Goal: Information Seeking & Learning: Learn about a topic

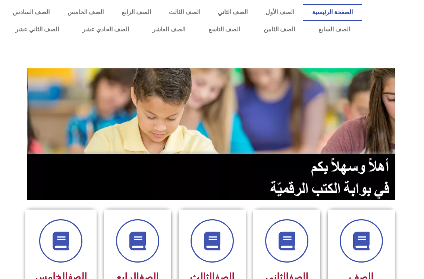
scroll to position [112, 0]
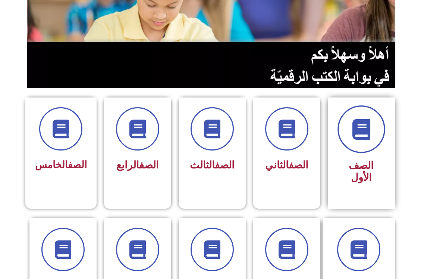
click at [347, 134] on span at bounding box center [362, 129] width 48 height 48
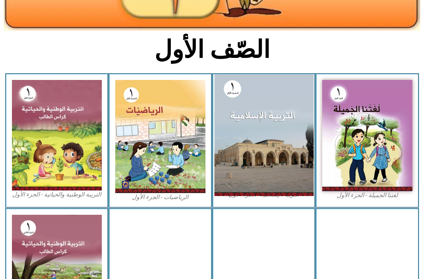
scroll to position [149, 0]
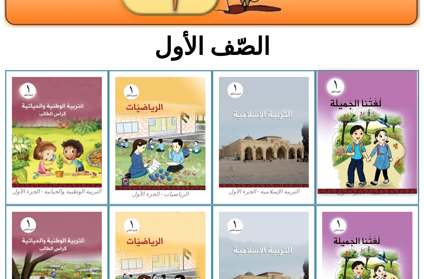
click at [342, 144] on img at bounding box center [367, 132] width 99 height 122
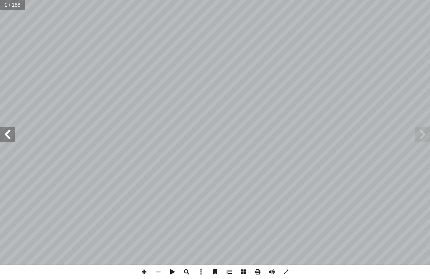
click at [6, 141] on span at bounding box center [7, 134] width 15 height 15
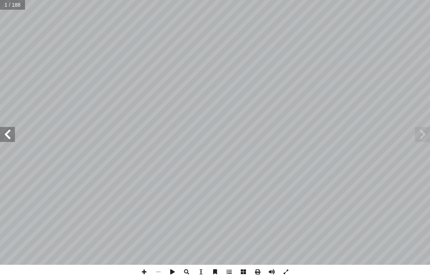
click at [6, 141] on span at bounding box center [7, 134] width 15 height 15
drag, startPoint x: 7, startPoint y: 130, endPoint x: 10, endPoint y: 138, distance: 9.6
click at [7, 130] on span at bounding box center [7, 134] width 15 height 15
click at [10, 138] on span at bounding box center [7, 134] width 15 height 15
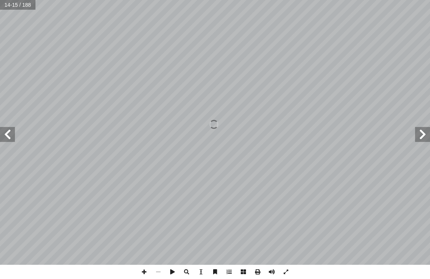
click at [10, 138] on span at bounding box center [7, 134] width 15 height 15
click at [10, 137] on span at bounding box center [7, 134] width 15 height 15
click at [9, 137] on span at bounding box center [7, 134] width 15 height 15
click at [7, 132] on span at bounding box center [7, 134] width 15 height 15
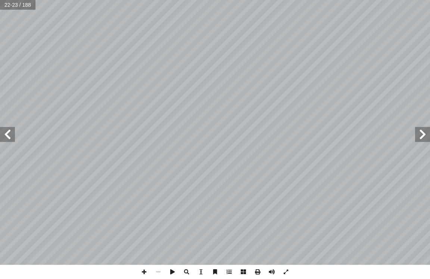
click at [7, 132] on span at bounding box center [7, 134] width 15 height 15
drag, startPoint x: 2, startPoint y: 130, endPoint x: 7, endPoint y: 134, distance: 6.4
click at [6, 133] on span at bounding box center [7, 134] width 15 height 15
click at [6, 136] on span at bounding box center [7, 134] width 15 height 15
click at [428, 140] on span at bounding box center [422, 134] width 15 height 15
